Goal: Find specific page/section: Find specific page/section

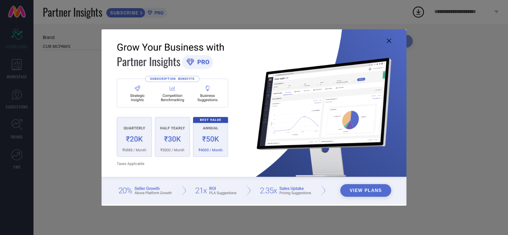
type input "All"
click at [388, 41] on icon at bounding box center [389, 41] width 4 height 4
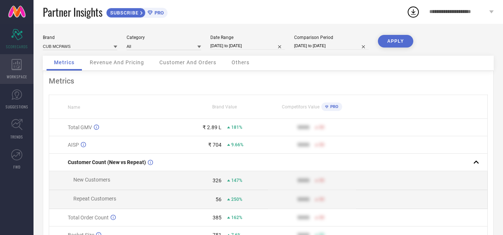
click at [15, 64] on icon at bounding box center [17, 64] width 10 height 11
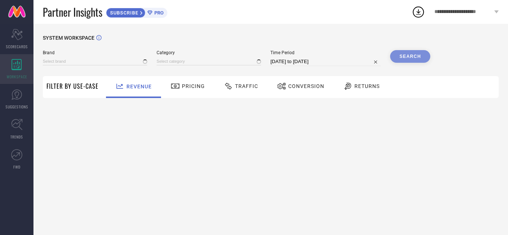
type input "CUB MCPAWS"
type input "All"
